Goal: Obtain resource: Download file/media

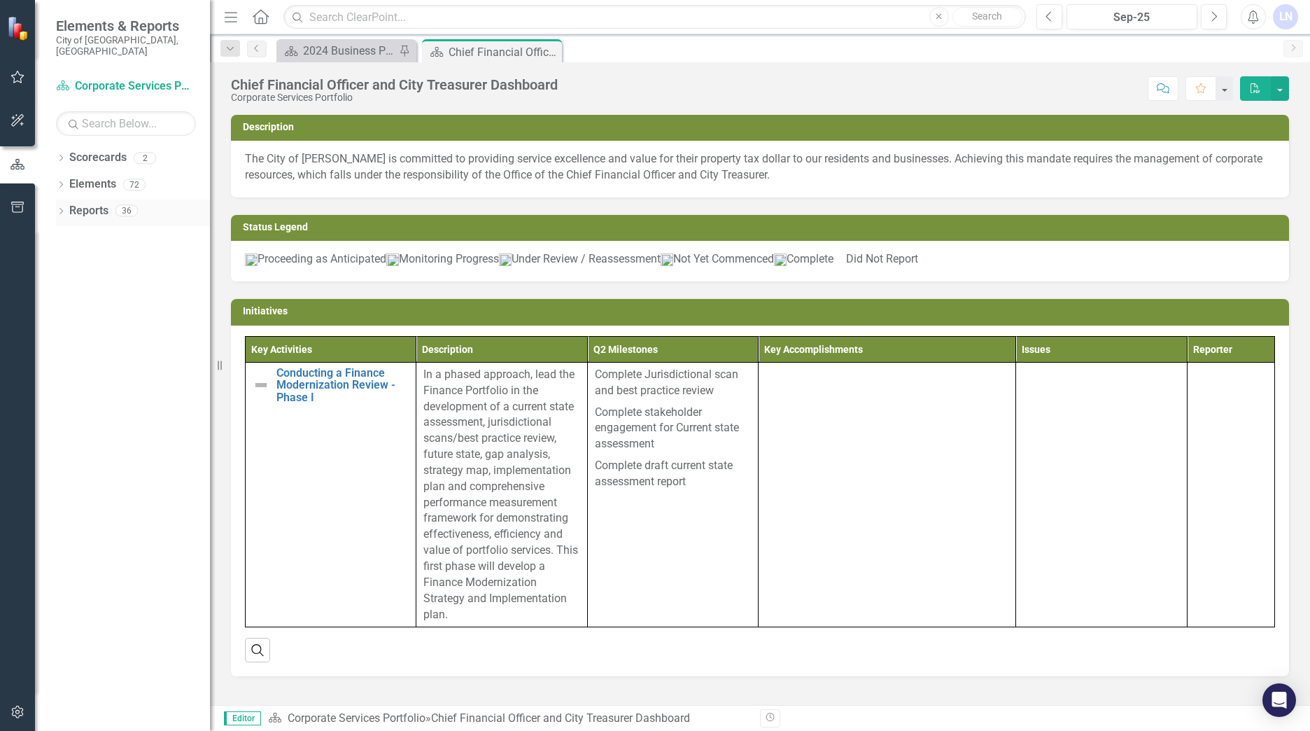
click at [59, 209] on icon "Dropdown" at bounding box center [61, 213] width 10 height 8
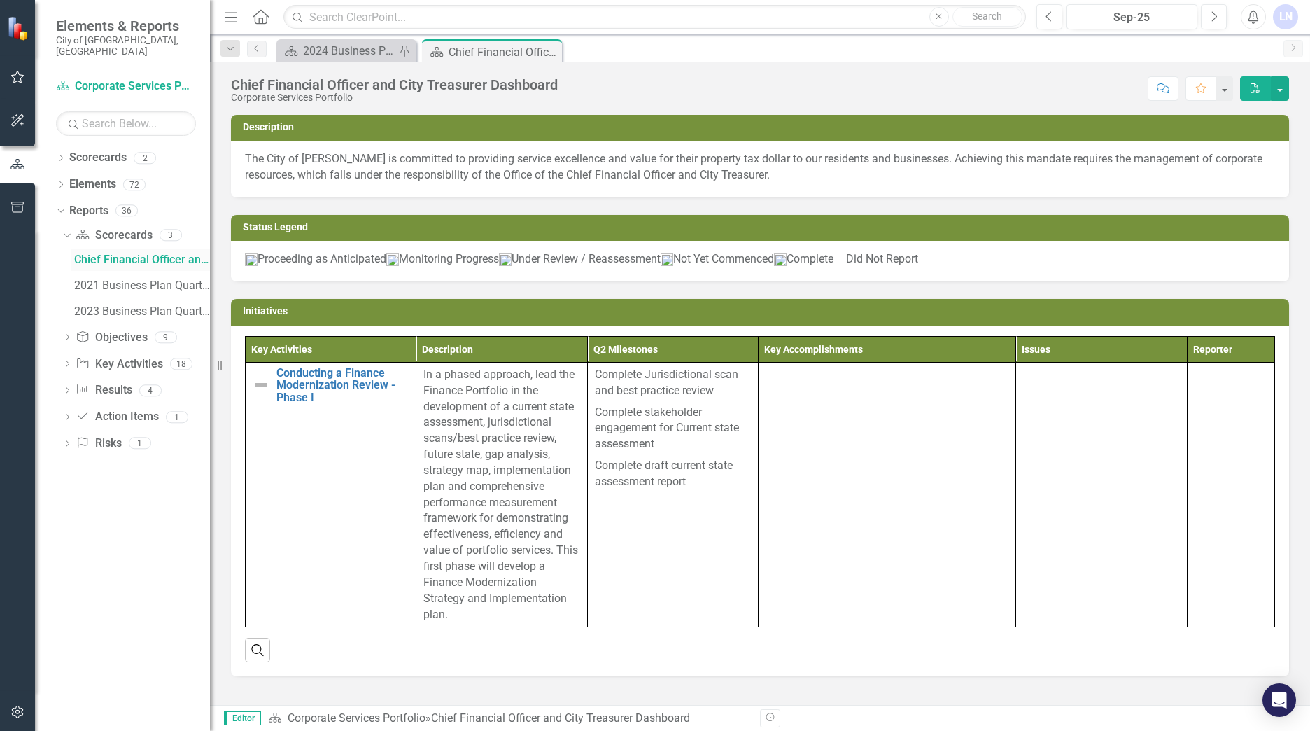
click at [87, 253] on div "Chief Financial Officer and City Treasurer Dashboard" at bounding box center [142, 259] width 136 height 13
click at [110, 253] on div "Chief Financial Officer and City Treasurer Dashboard" at bounding box center [142, 259] width 136 height 13
click at [66, 333] on div "Dropdown" at bounding box center [67, 339] width 10 height 12
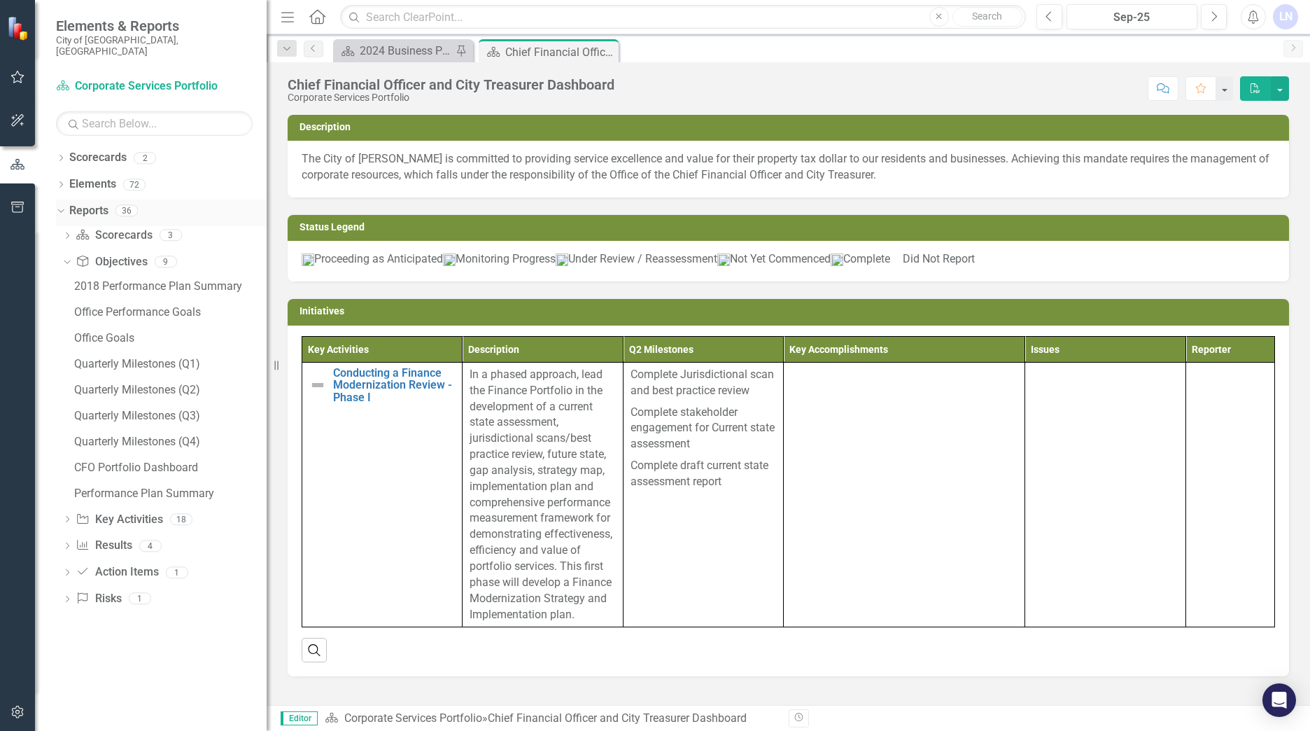
drag, startPoint x: 213, startPoint y: 195, endPoint x: 267, endPoint y: 195, distance: 53.2
click at [267, 194] on div "Resize" at bounding box center [272, 365] width 11 height 731
click at [59, 155] on icon "Dropdown" at bounding box center [61, 159] width 10 height 8
click at [103, 176] on link "Corporate Services Portfolio" at bounding box center [172, 184] width 190 height 16
click at [66, 180] on icon "Dropdown" at bounding box center [68, 184] width 10 height 8
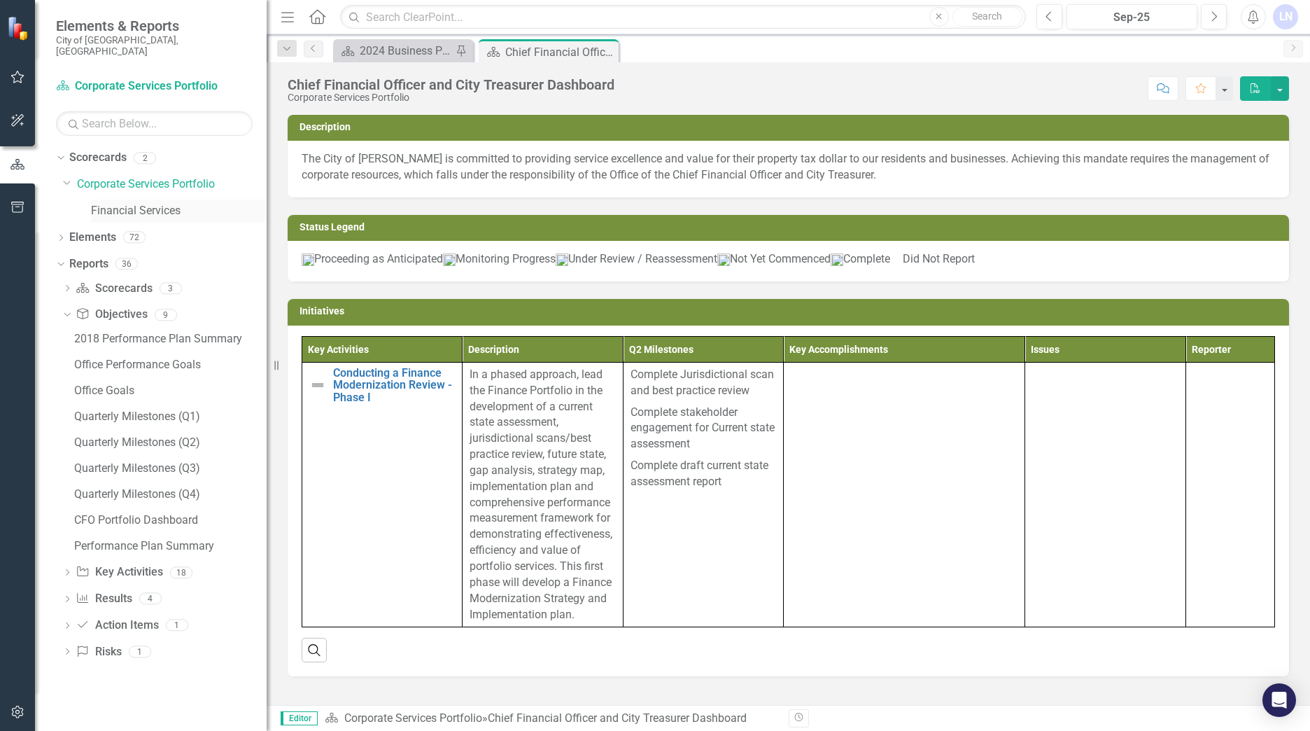
click at [122, 203] on link "Financial Services" at bounding box center [179, 211] width 176 height 16
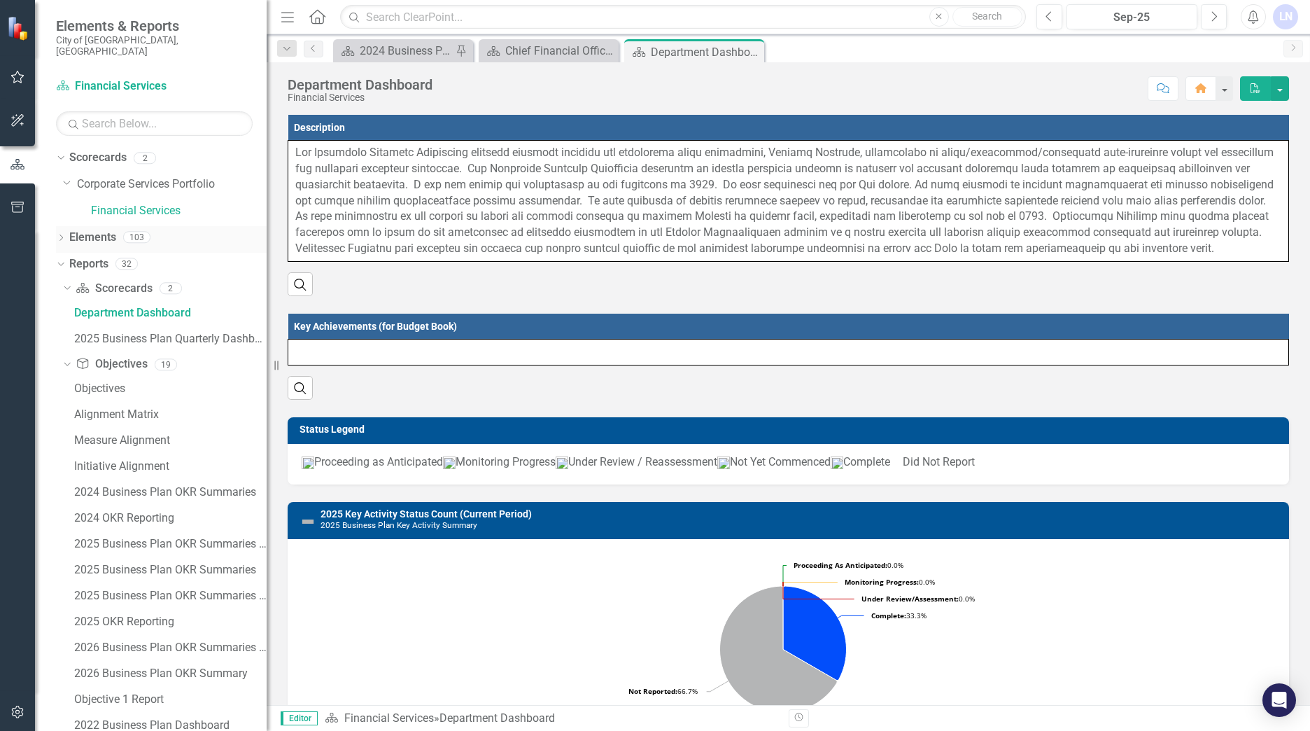
click at [61, 235] on icon "Dropdown" at bounding box center [61, 239] width 10 height 8
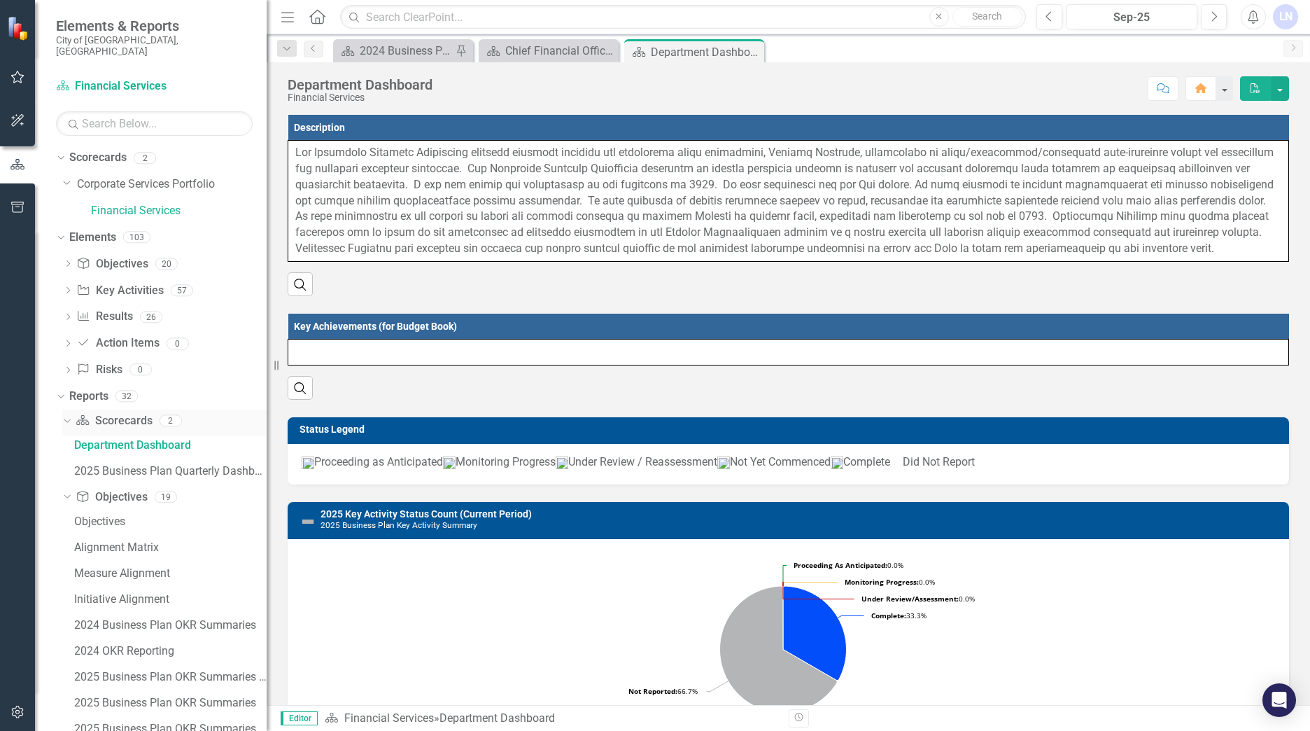
click at [67, 415] on icon "Dropdown" at bounding box center [66, 420] width 8 height 10
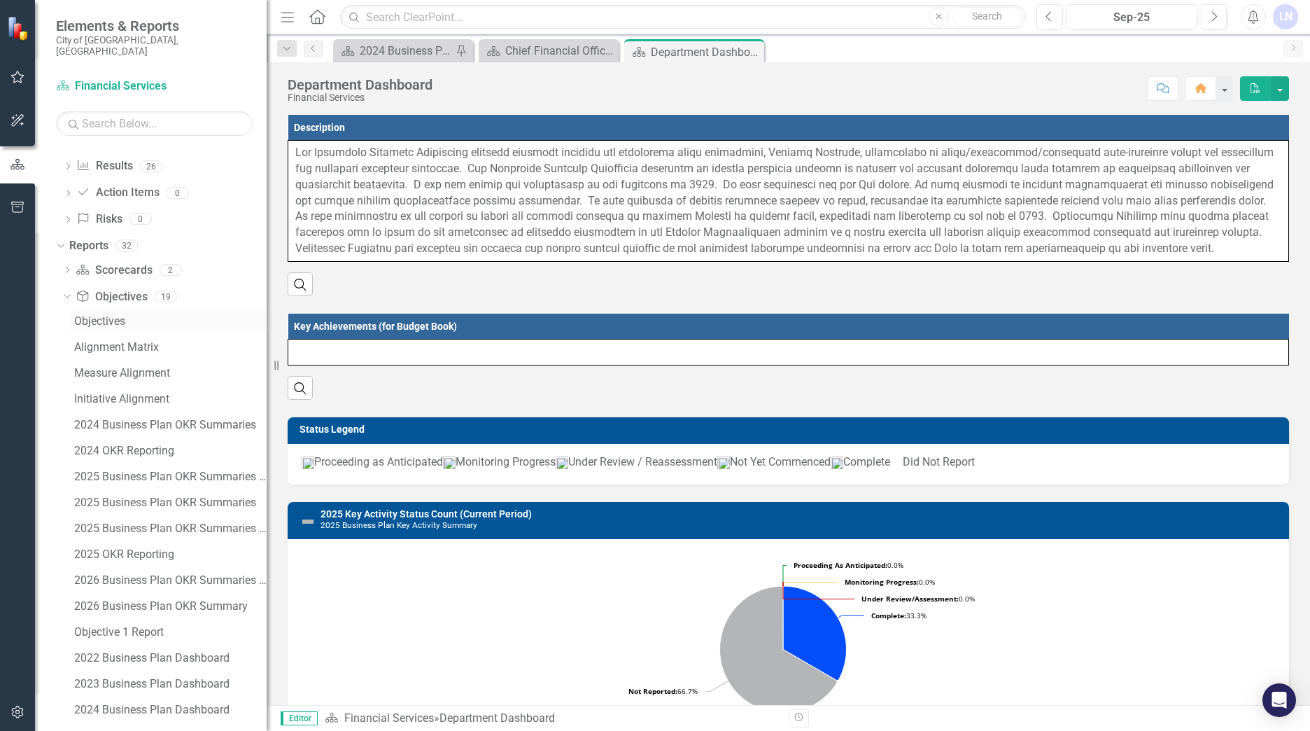
scroll to position [210, 0]
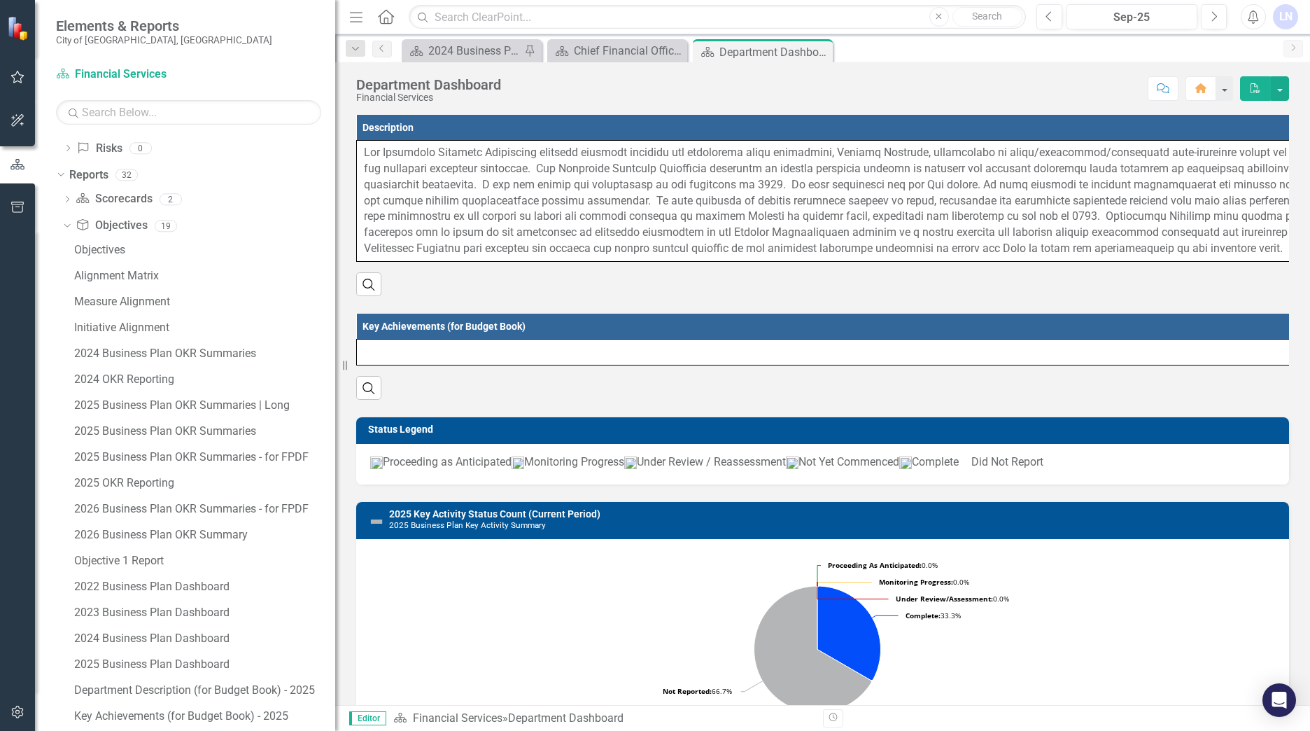
drag, startPoint x: 269, startPoint y: 270, endPoint x: 335, endPoint y: 269, distance: 66.5
click at [335, 269] on div "Resize" at bounding box center [340, 365] width 11 height 731
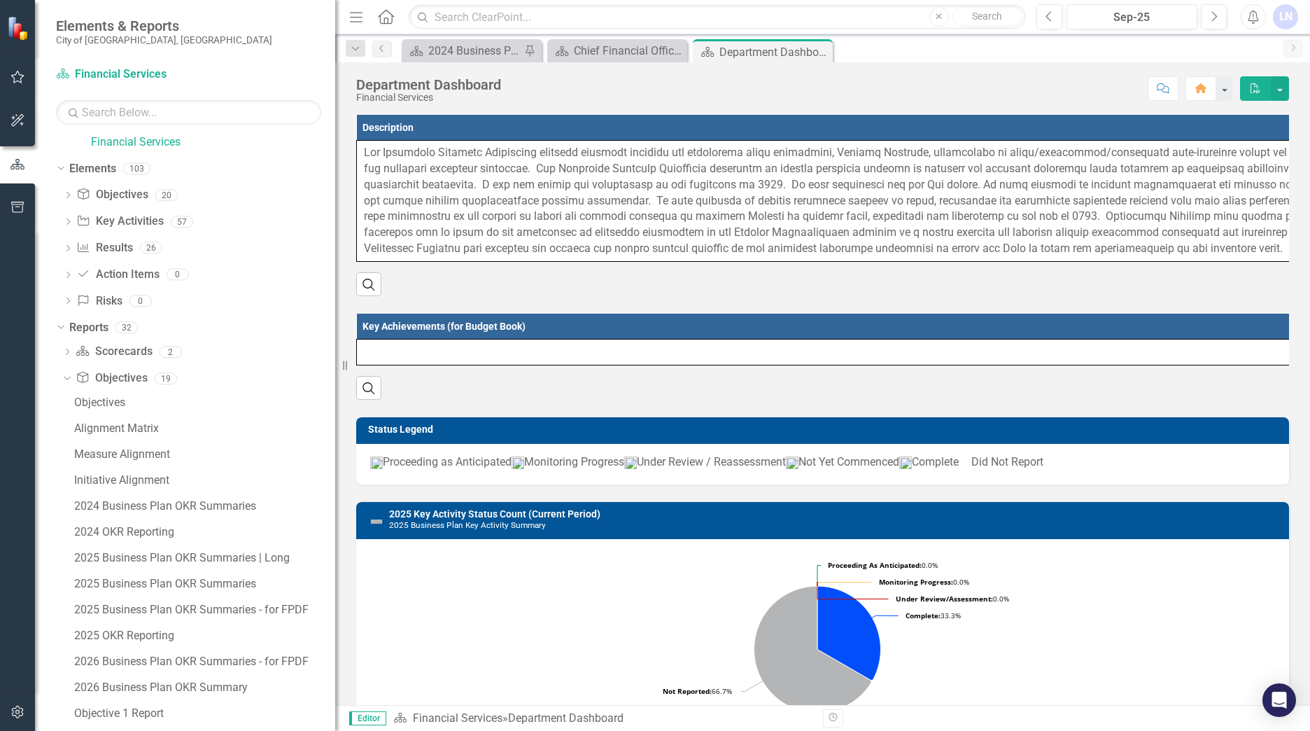
scroll to position [0, 0]
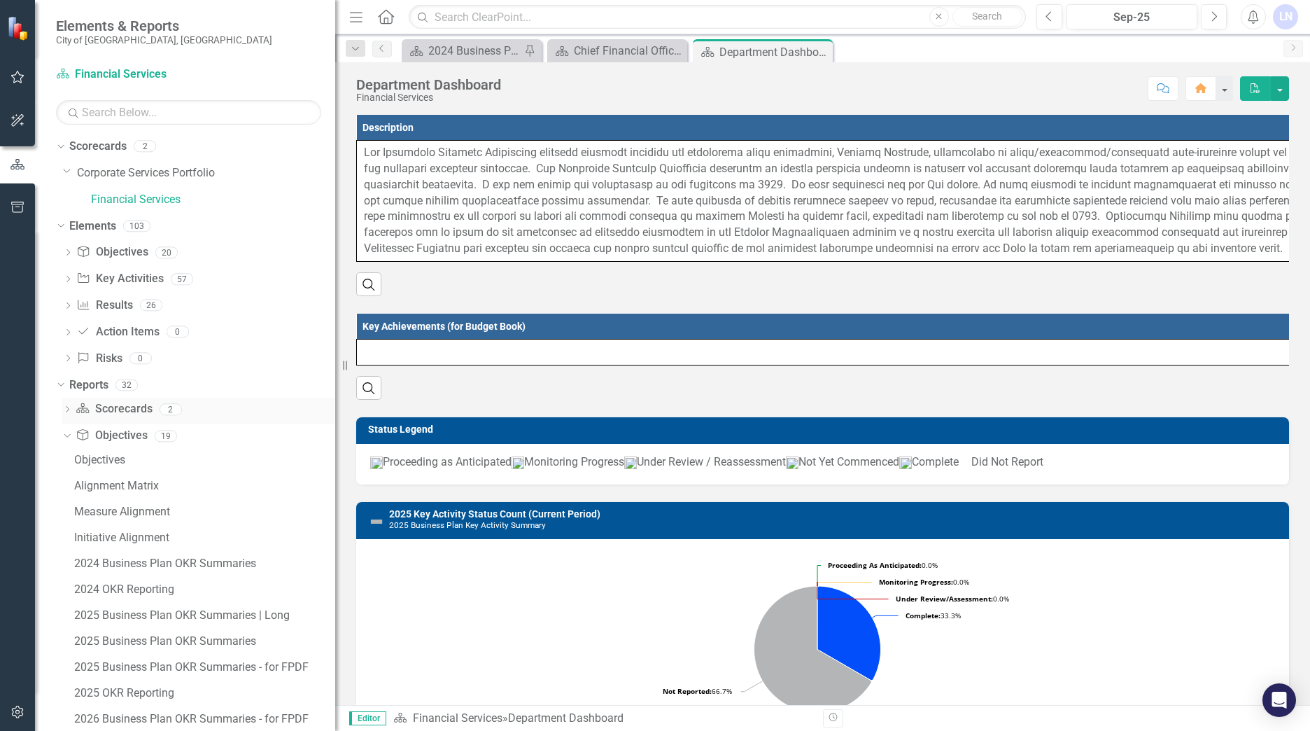
click at [65, 408] on icon "Dropdown" at bounding box center [67, 411] width 10 height 8
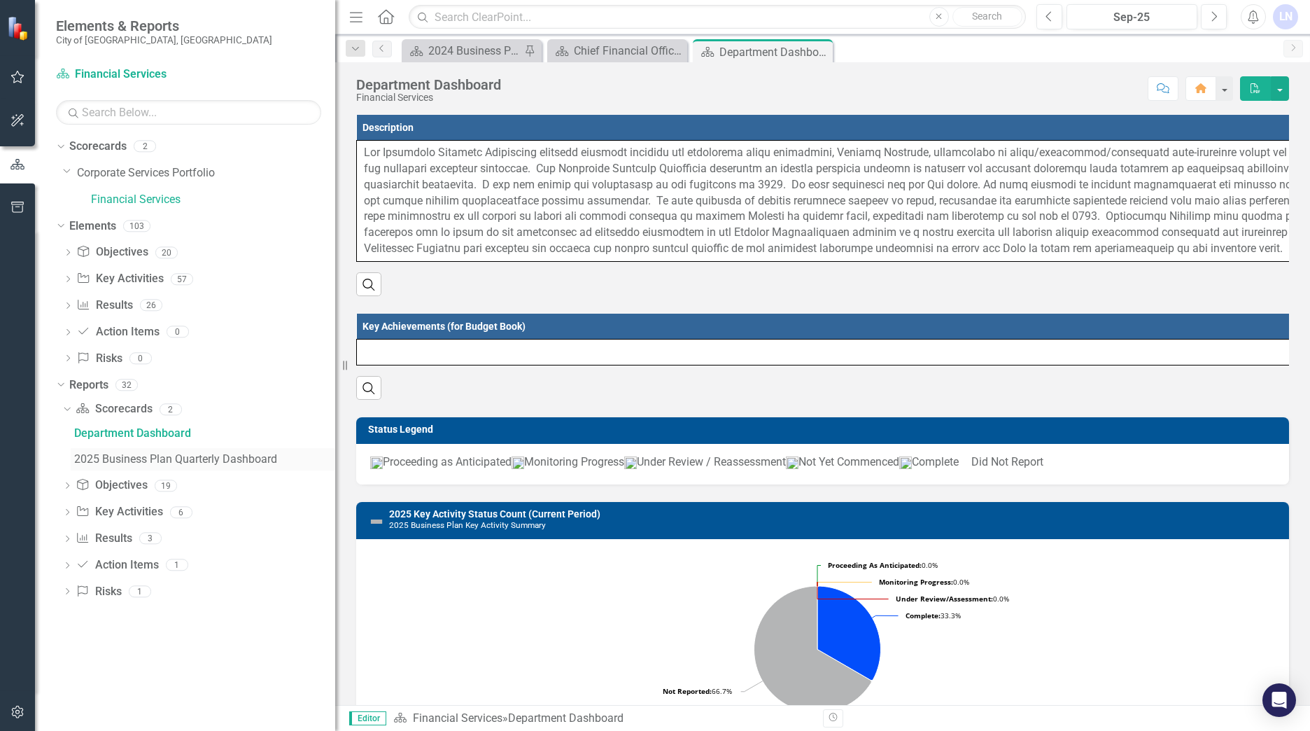
click at [122, 458] on div "2025 Business Plan Quarterly Dashboard" at bounding box center [204, 459] width 261 height 13
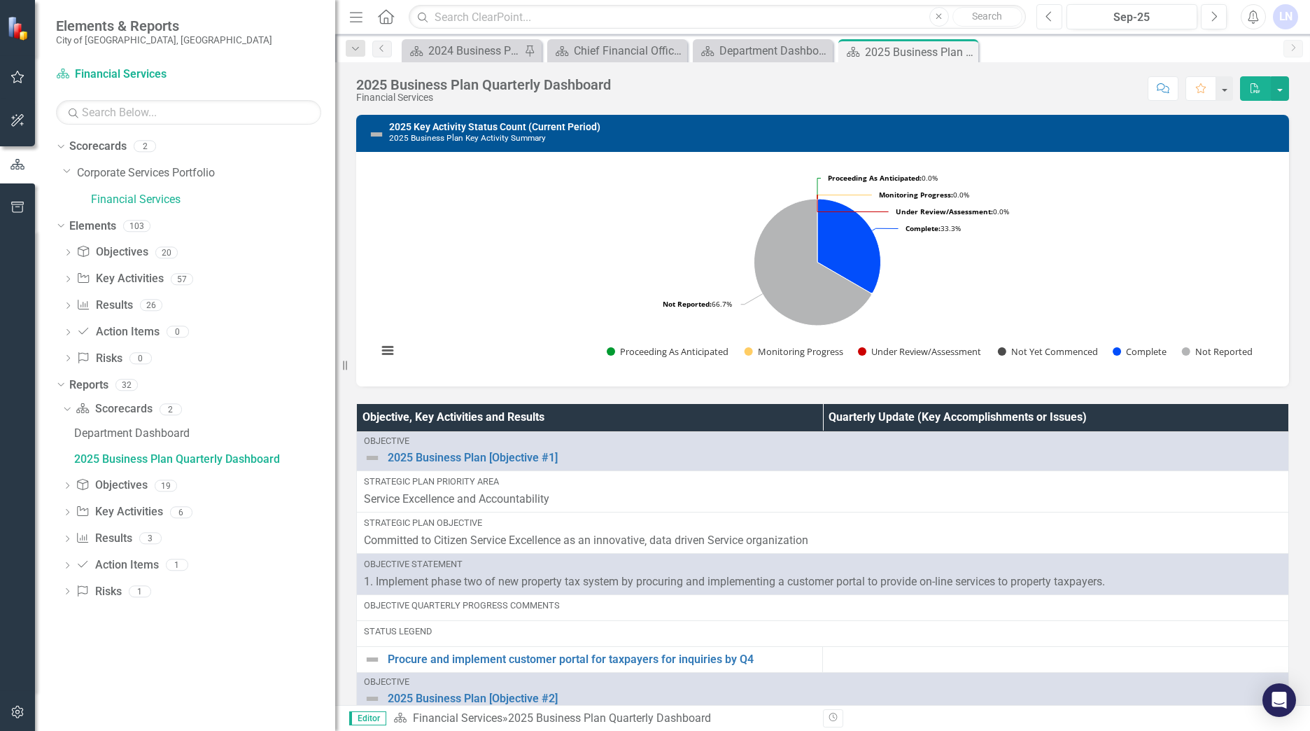
click at [1048, 13] on icon "Previous" at bounding box center [1050, 16] width 8 height 13
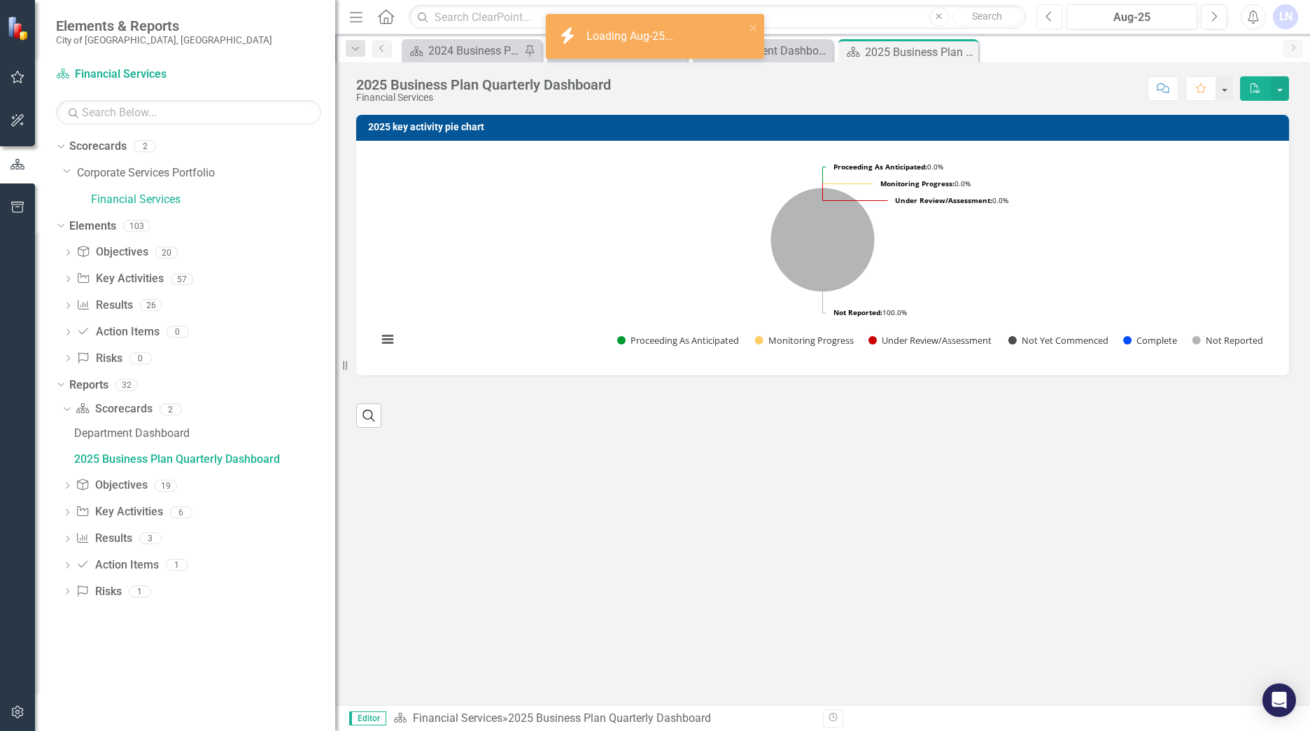
click at [1049, 13] on icon "Previous" at bounding box center [1050, 16] width 8 height 13
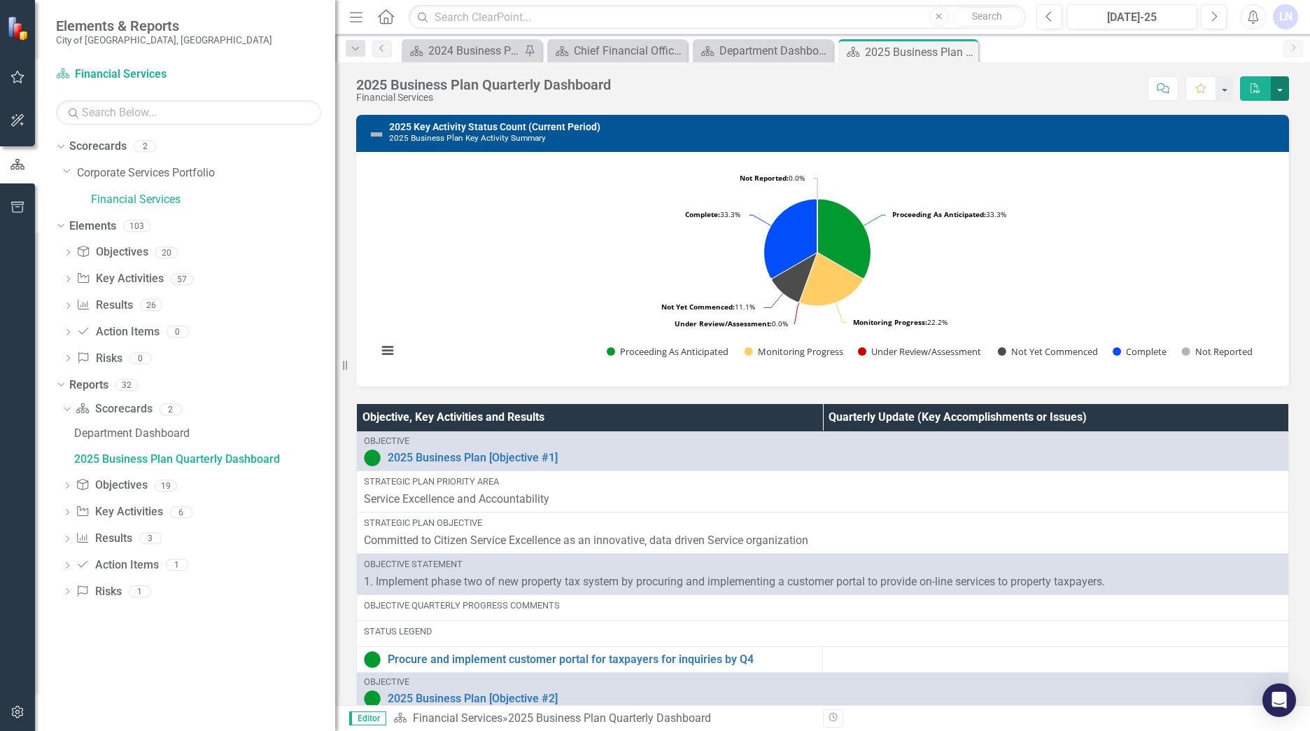
click at [1279, 88] on button "button" at bounding box center [1280, 88] width 18 height 24
click at [1230, 139] on link "PDF Export to PDF" at bounding box center [1231, 142] width 113 height 26
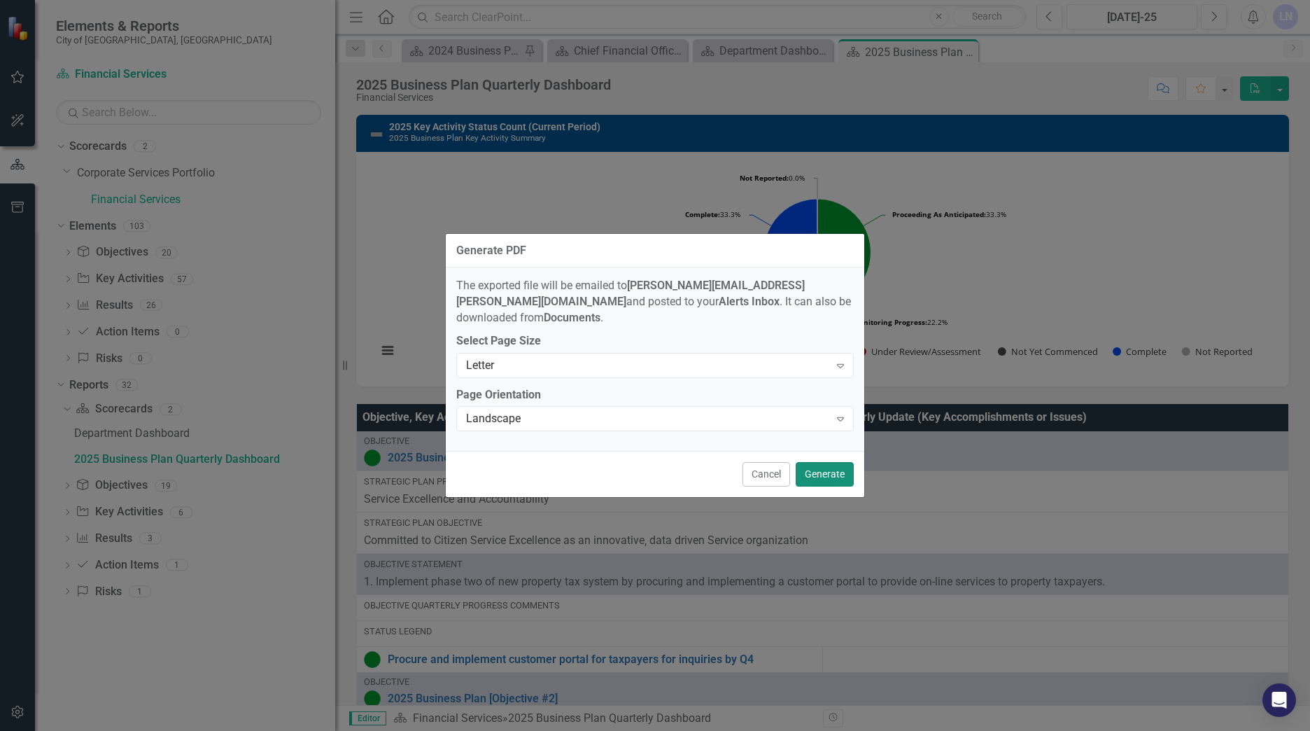
click at [822, 462] on button "Generate" at bounding box center [825, 474] width 58 height 24
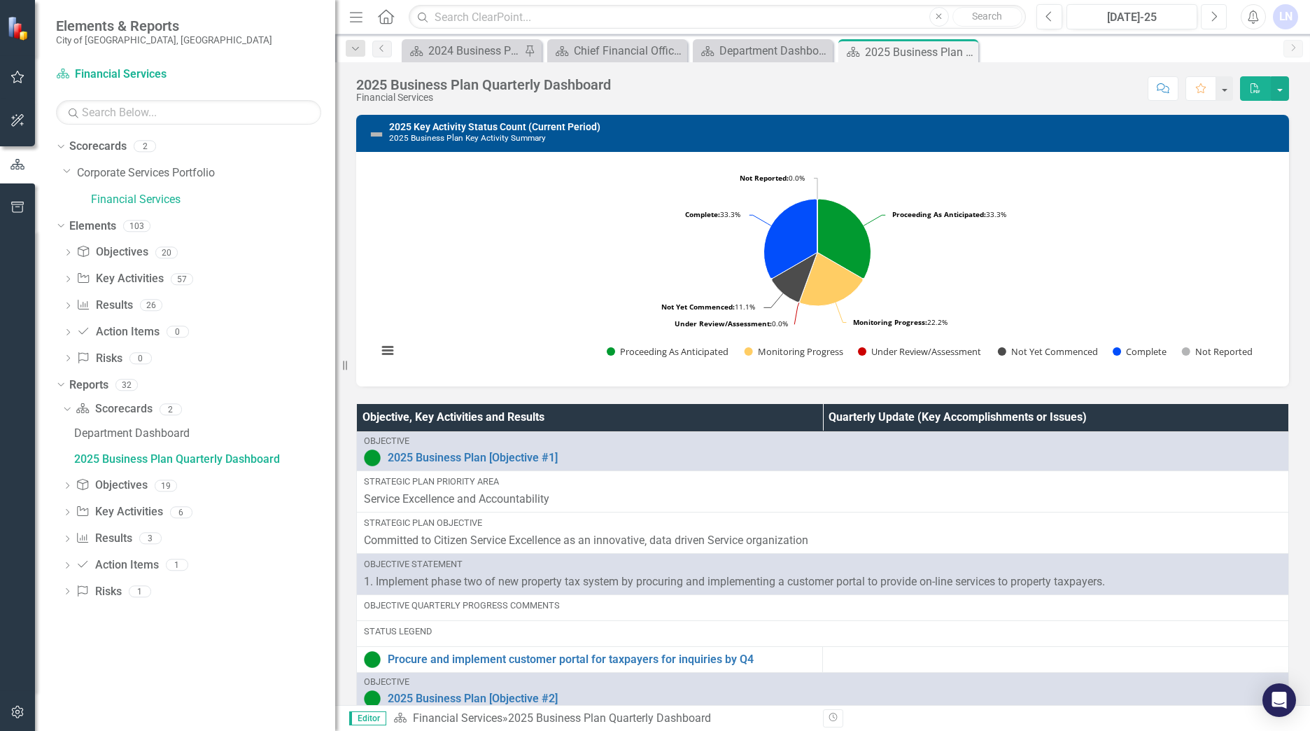
click at [1217, 13] on icon "Next" at bounding box center [1214, 16] width 8 height 13
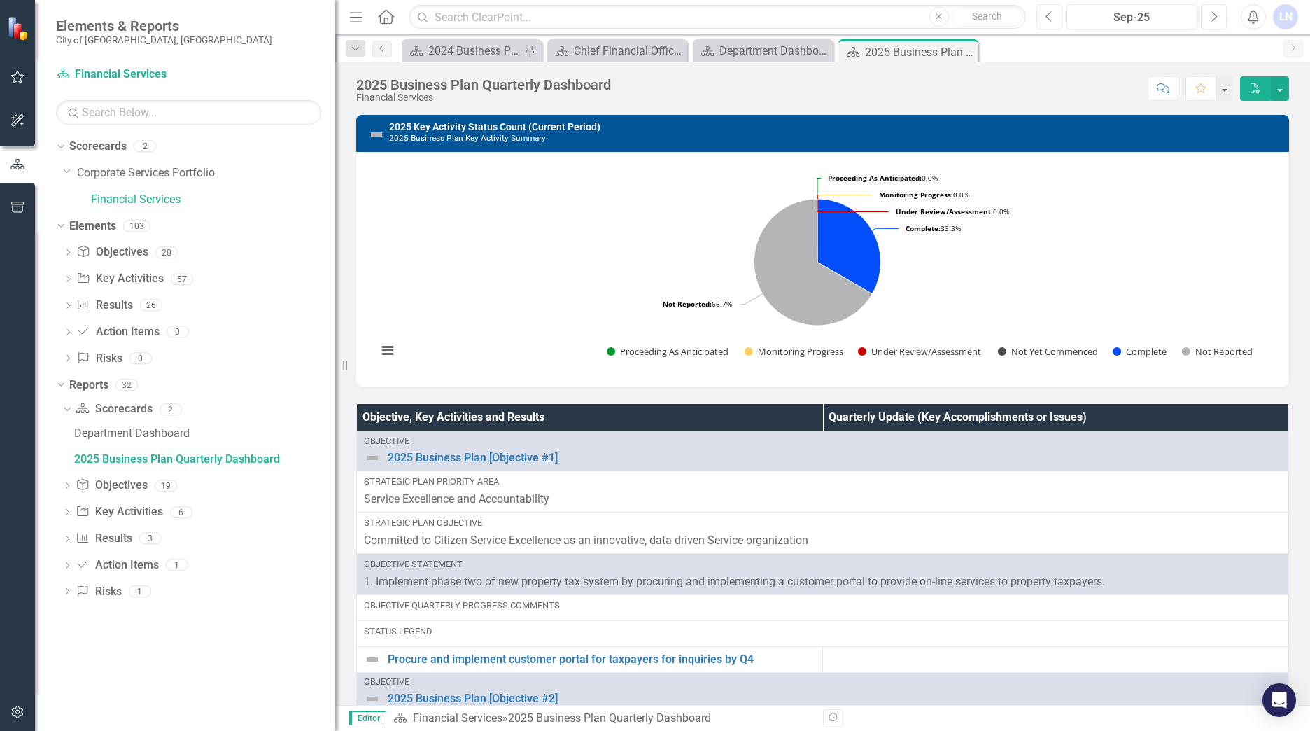
click at [1047, 17] on icon "button" at bounding box center [1049, 16] width 6 height 10
click at [1048, 16] on icon "Previous" at bounding box center [1050, 16] width 8 height 13
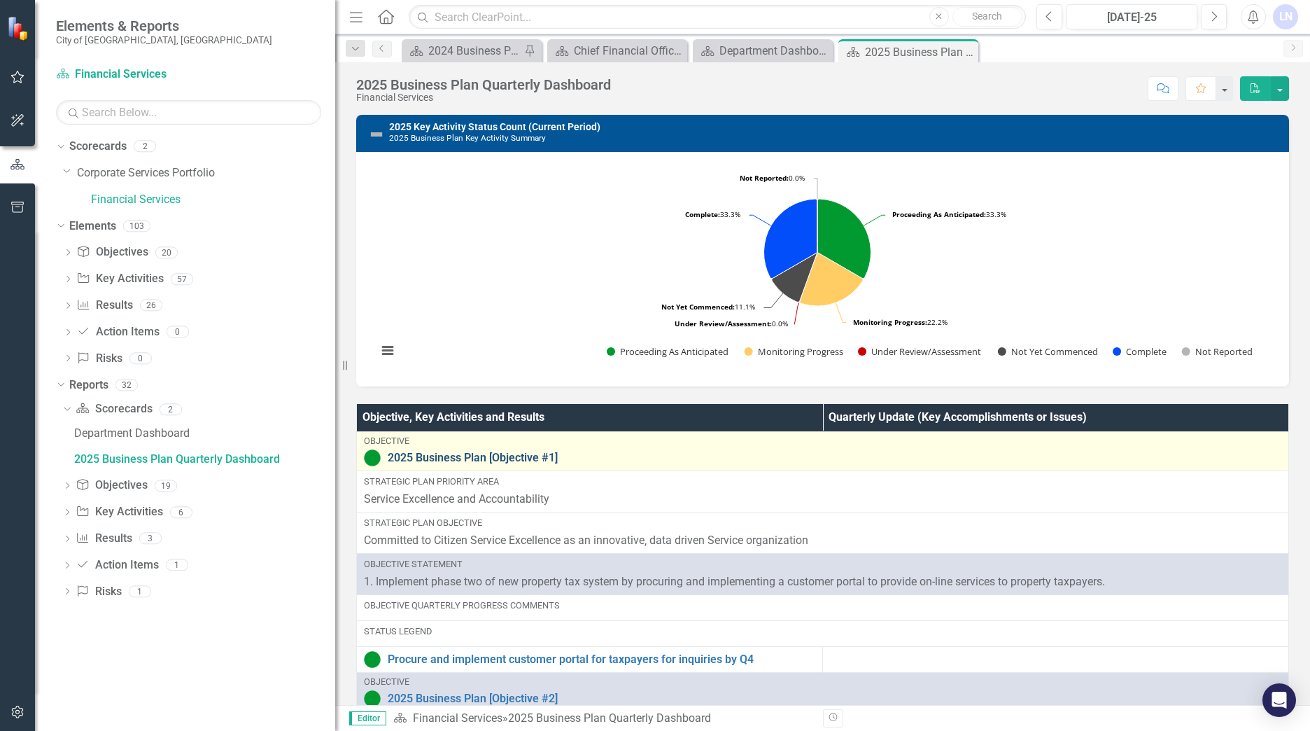
click at [434, 456] on link "2025 Business Plan [Objective #1]" at bounding box center [835, 457] width 894 height 13
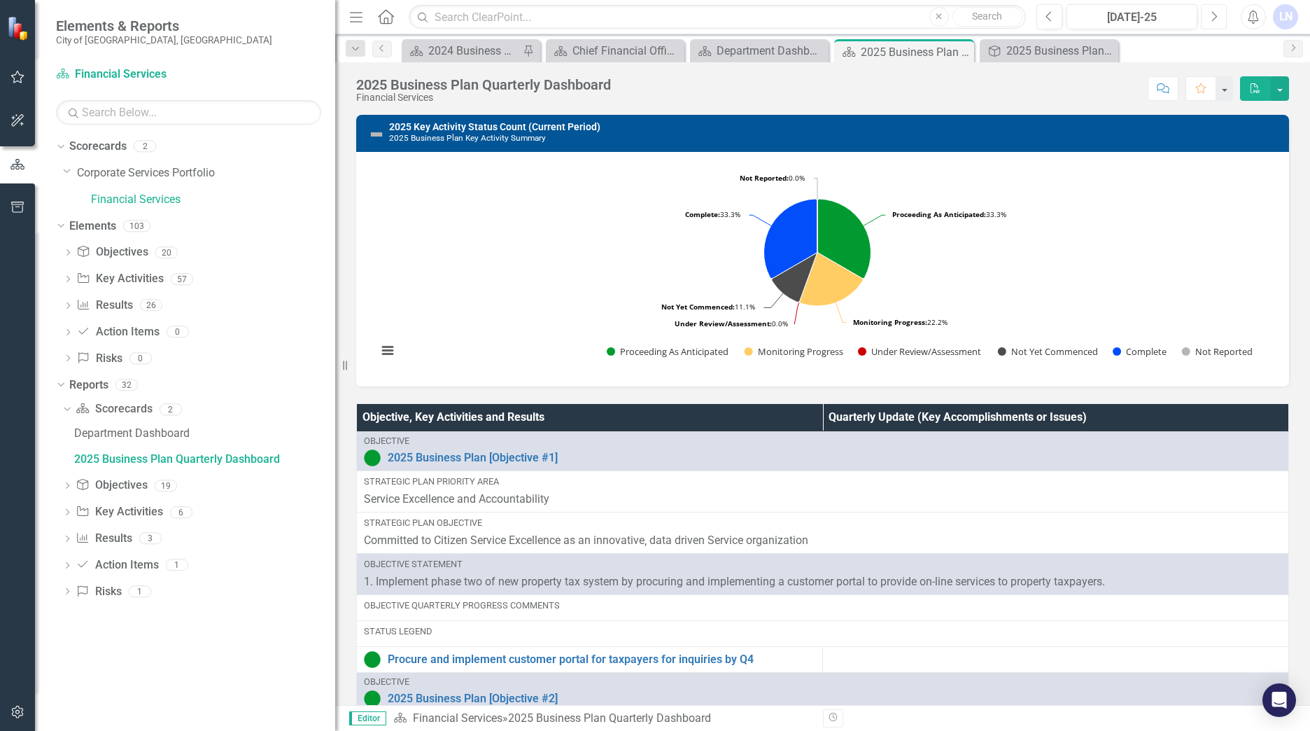
click at [1215, 15] on icon "Next" at bounding box center [1214, 16] width 8 height 13
click at [1215, 15] on icon "button" at bounding box center [1215, 16] width 6 height 10
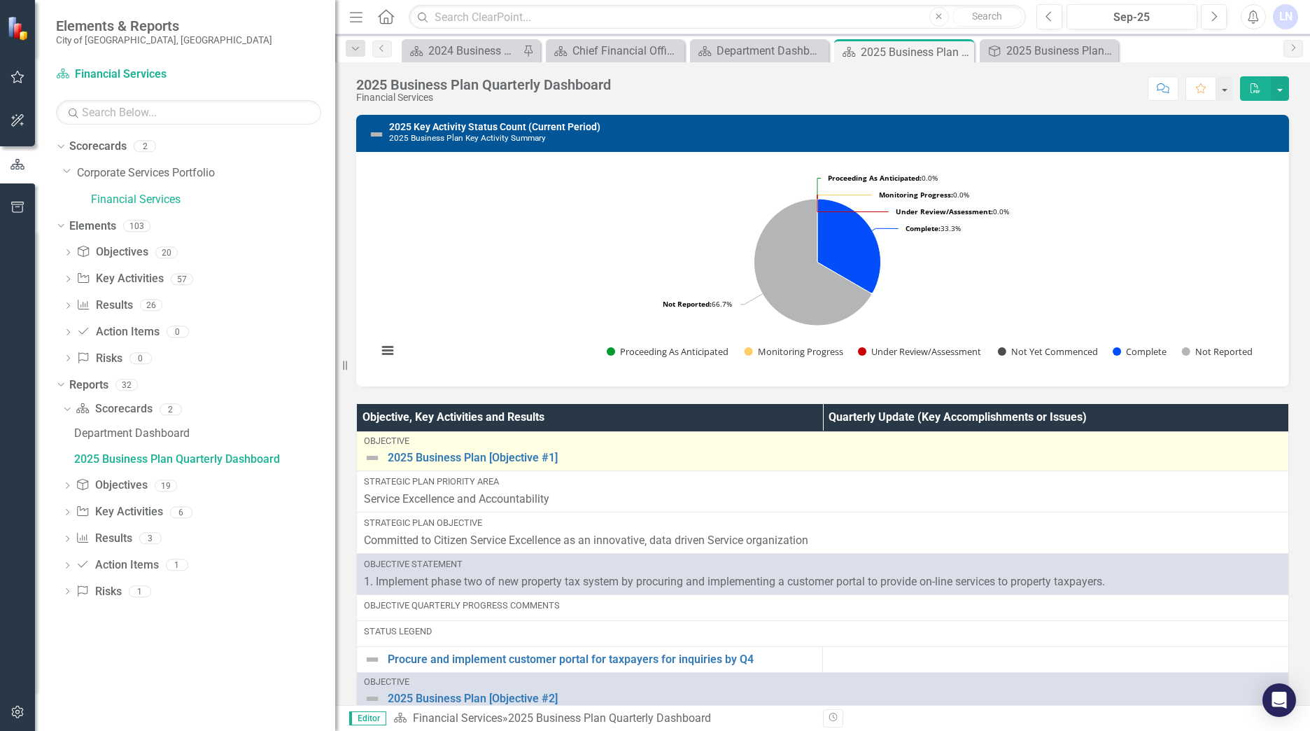
click at [372, 455] on img at bounding box center [372, 457] width 17 height 17
click at [372, 456] on img at bounding box center [372, 457] width 17 height 17
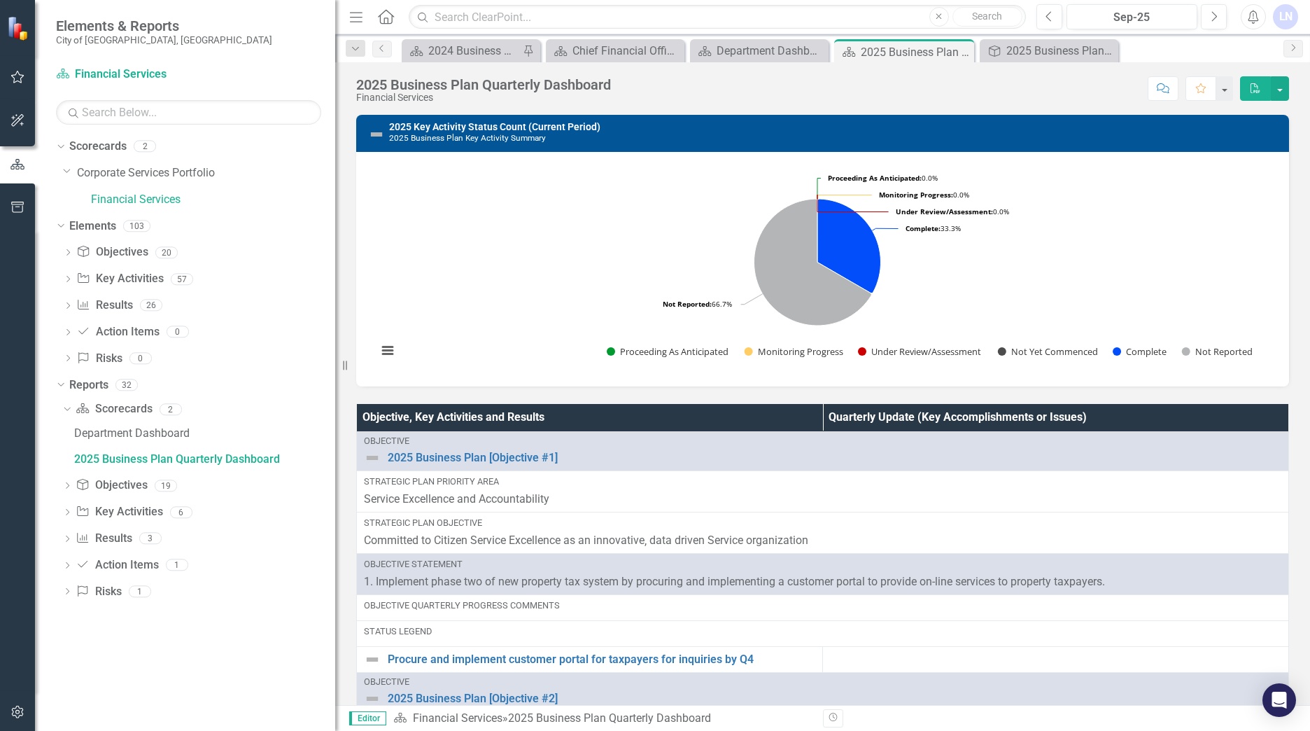
click at [375, 132] on img at bounding box center [376, 134] width 17 height 17
click at [377, 132] on img at bounding box center [376, 134] width 17 height 17
click at [386, 350] on button "View chart menu, Chart" at bounding box center [388, 351] width 20 height 20
